Goal: Information Seeking & Learning: Compare options

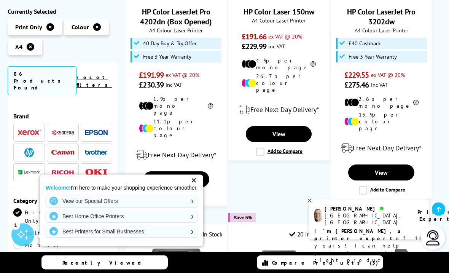
scroll to position [538, 0]
click at [403, 186] on label "Add to Compare" at bounding box center [382, 190] width 46 height 8
click at [0, 0] on input "Add to Compare" at bounding box center [0, 0] width 0 height 0
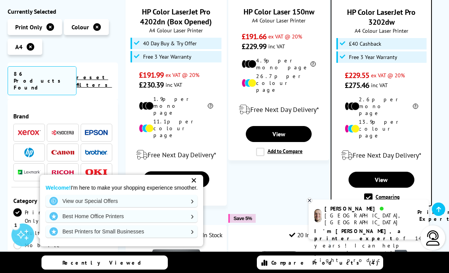
click at [363, 269] on link "Compare Products (4)" at bounding box center [320, 262] width 126 height 14
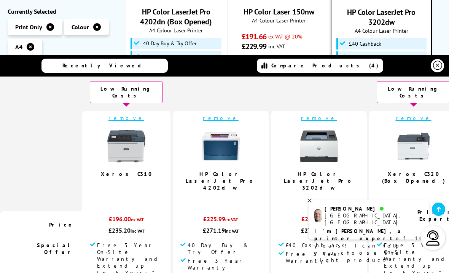
scroll to position [10, 0]
click at [312, 219] on div "£229.55 ex VAT" at bounding box center [319, 220] width 81 height 11
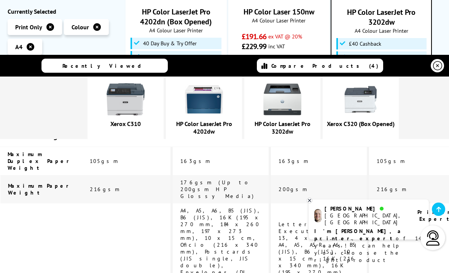
scroll to position [1083, 0]
click at [232, 131] on link "HP Color LaserJet Pro 4202dw" at bounding box center [204, 127] width 56 height 15
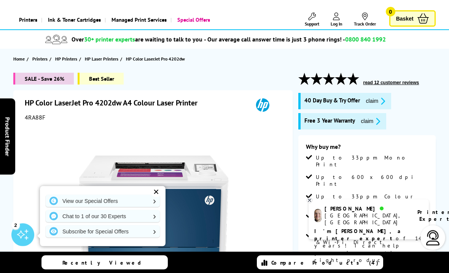
scroll to position [33, 0]
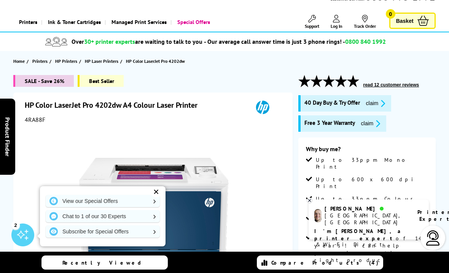
click at [159, 191] on div "✕" at bounding box center [156, 191] width 11 height 11
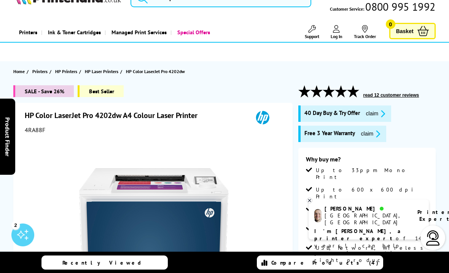
scroll to position [0, 0]
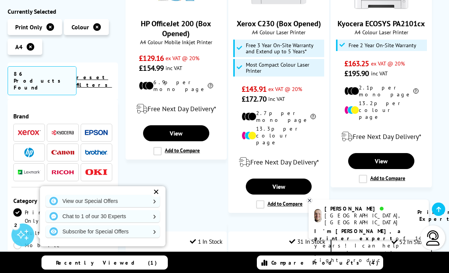
scroll to position [229, 0]
